Goal: Information Seeking & Learning: Understand process/instructions

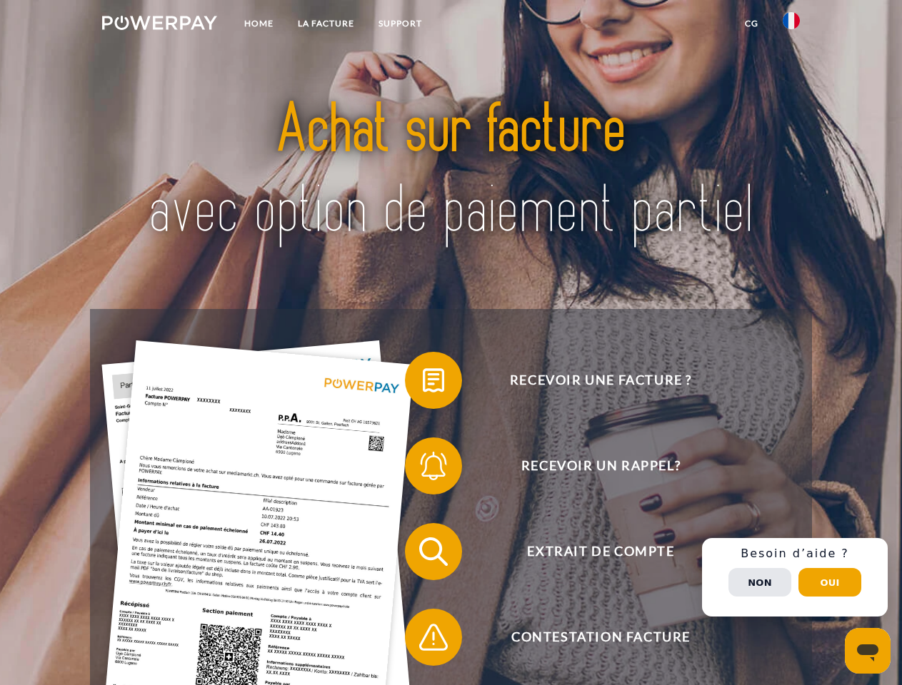
click at [159, 25] on img at bounding box center [159, 23] width 115 height 14
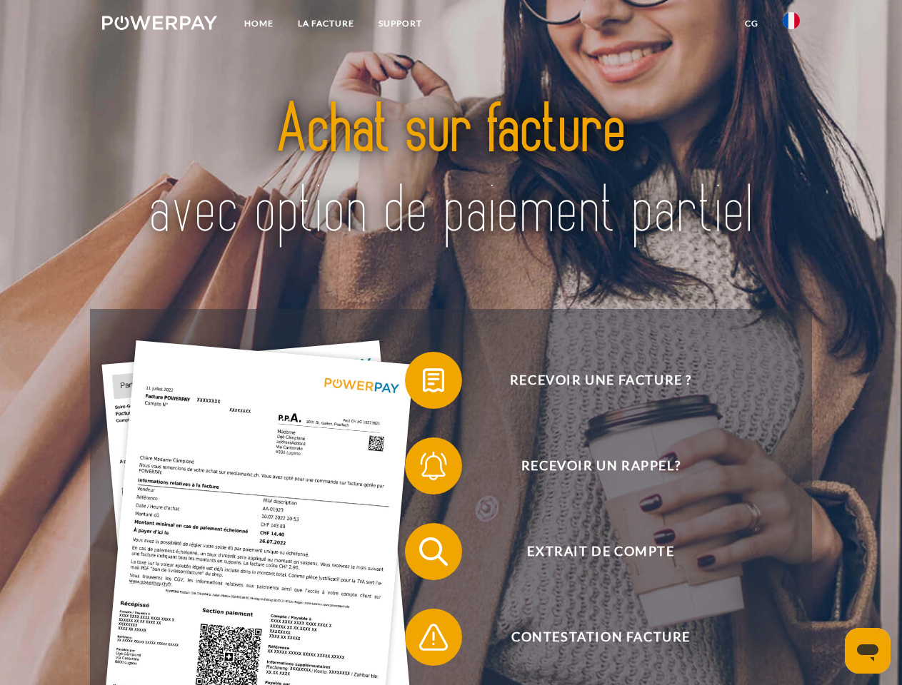
click at [791, 25] on img at bounding box center [790, 20] width 17 height 17
click at [751, 24] on link "CG" at bounding box center [751, 24] width 38 height 26
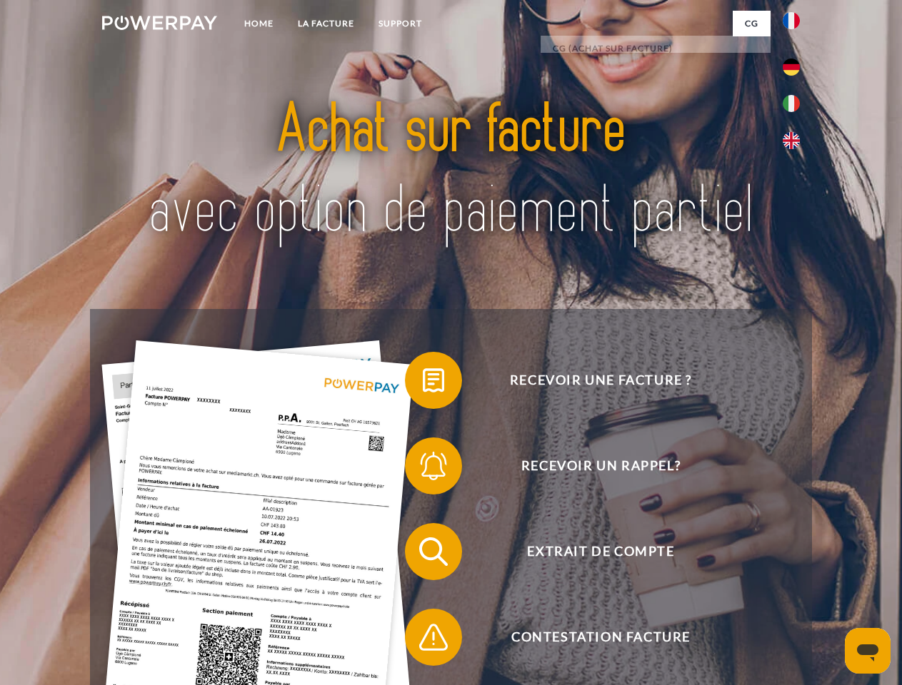
click at [423, 383] on span at bounding box center [411, 380] width 71 height 71
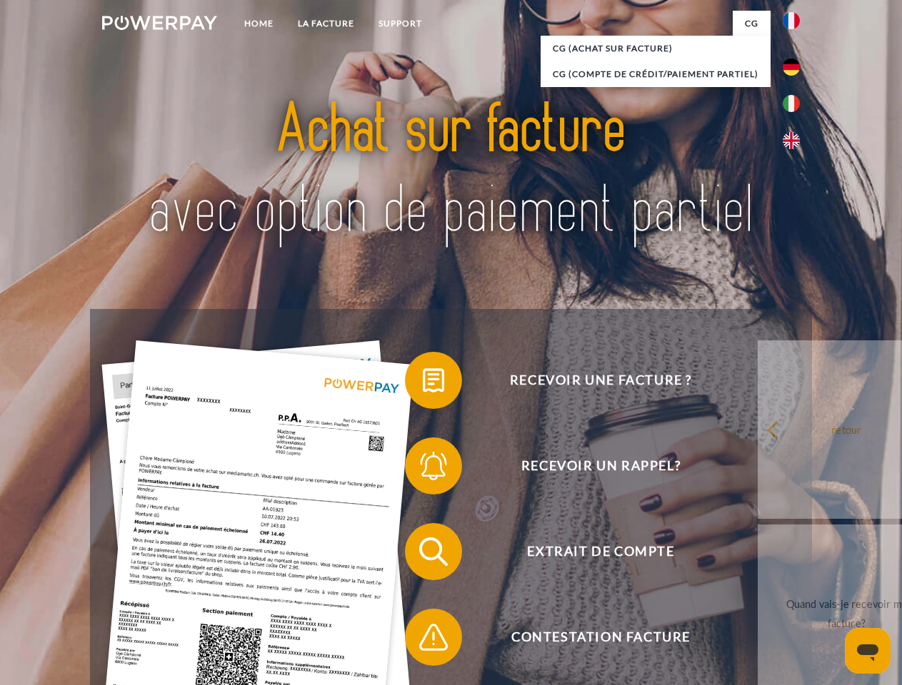
click at [423, 469] on span at bounding box center [411, 465] width 71 height 71
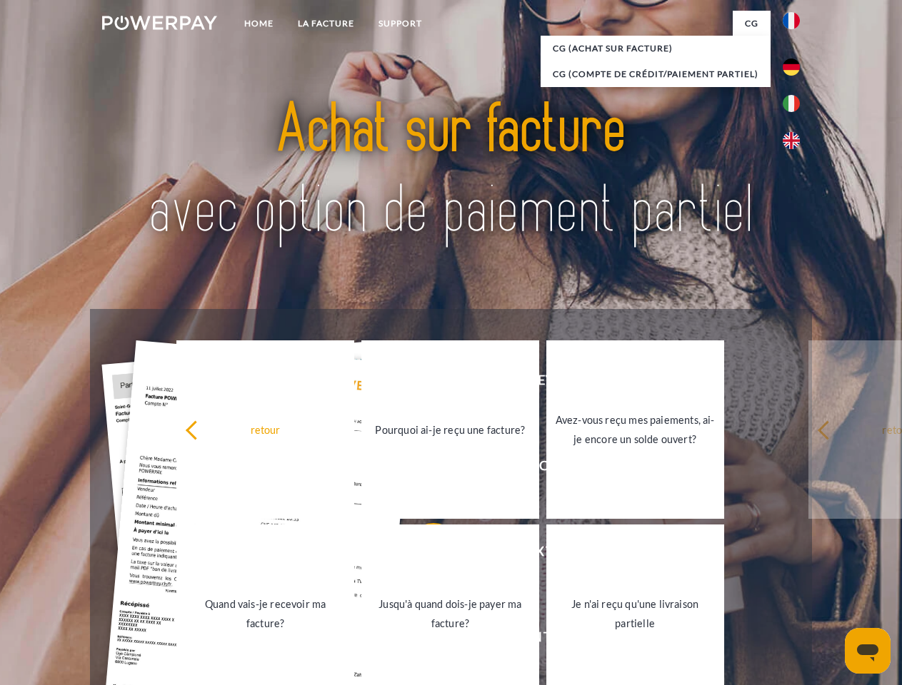
click at [423, 555] on link "Jusqu'à quand dois-je payer ma facture?" at bounding box center [450, 614] width 178 height 178
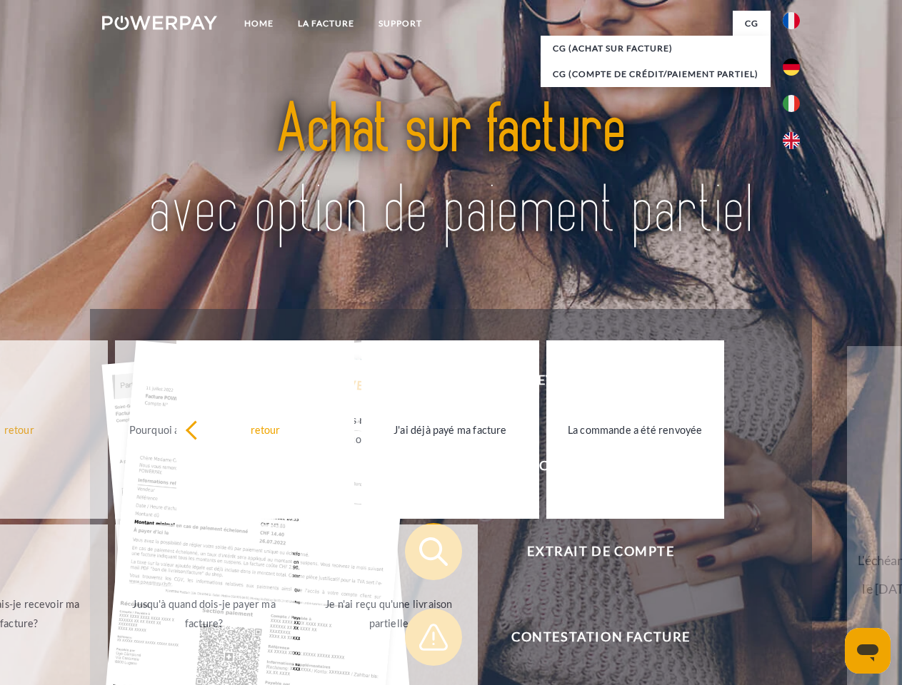
click at [423, 640] on span at bounding box center [411, 637] width 71 height 71
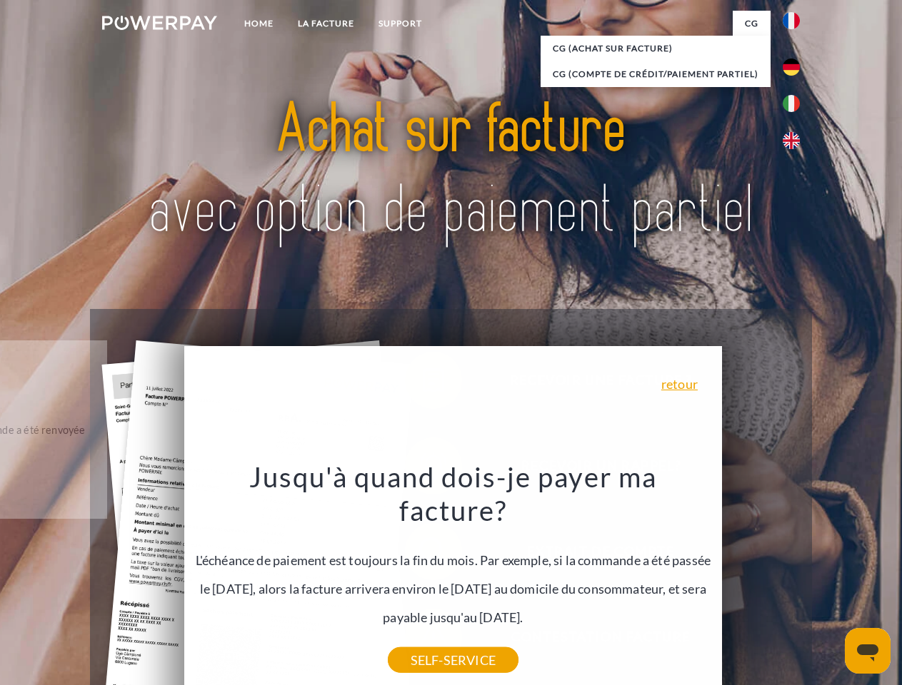
click at [795, 578] on div "Recevoir une facture ? Recevoir un rappel? Extrait de compte retour" at bounding box center [450, 594] width 721 height 571
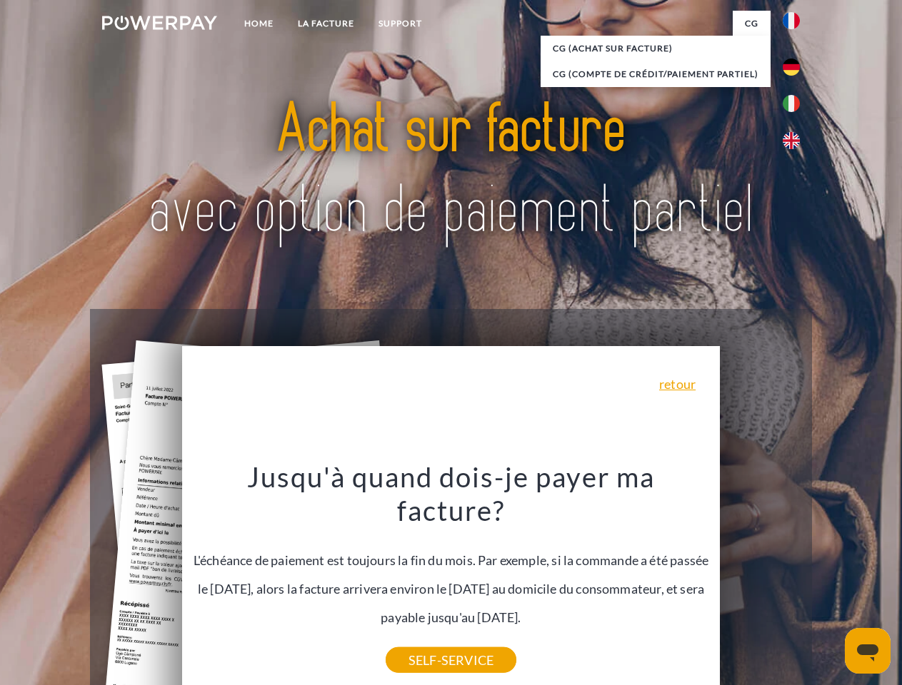
click at [760, 580] on span "Extrait de compte" at bounding box center [600, 551] width 350 height 57
click at [830, 583] on header "Home LA FACTURE Support" at bounding box center [451, 493] width 902 height 986
